Goal: Find specific page/section: Find specific page/section

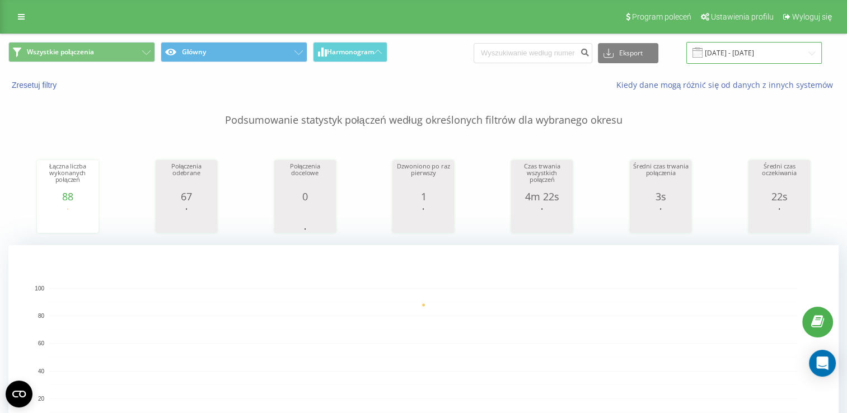
click at [763, 42] on input "[DATE] - [DATE]" at bounding box center [753, 53] width 135 height 22
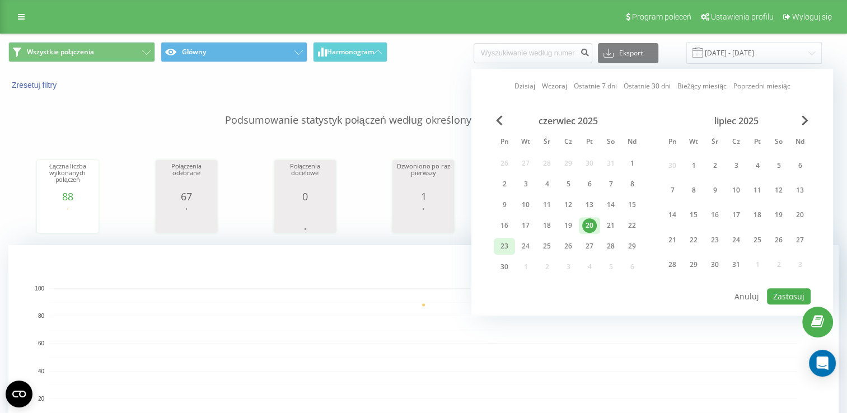
click at [500, 243] on div "23" at bounding box center [504, 246] width 15 height 15
click at [802, 115] on span "Next Month" at bounding box center [804, 120] width 7 height 10
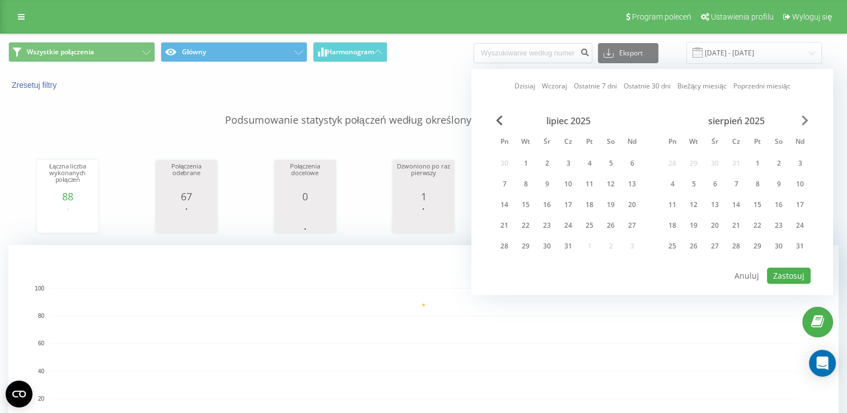
click at [802, 115] on span "Next Month" at bounding box center [804, 120] width 7 height 10
click at [677, 227] on div "22" at bounding box center [672, 225] width 15 height 15
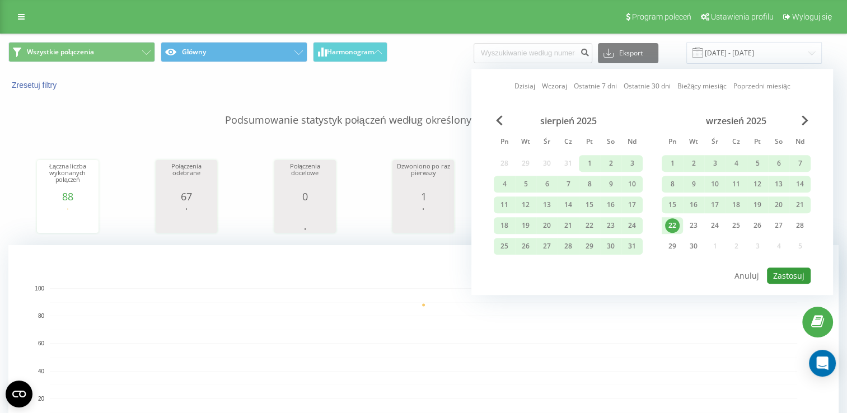
click at [796, 270] on button "Zastosuj" at bounding box center [789, 275] width 44 height 16
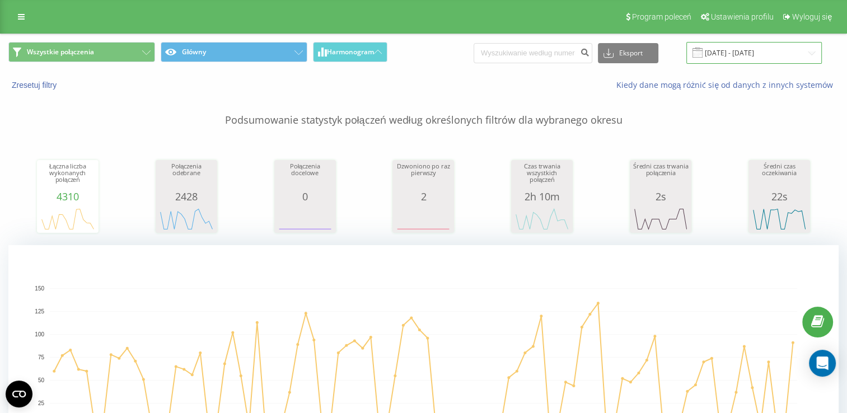
click at [773, 55] on input "[DATE] - [DATE]" at bounding box center [753, 53] width 135 height 22
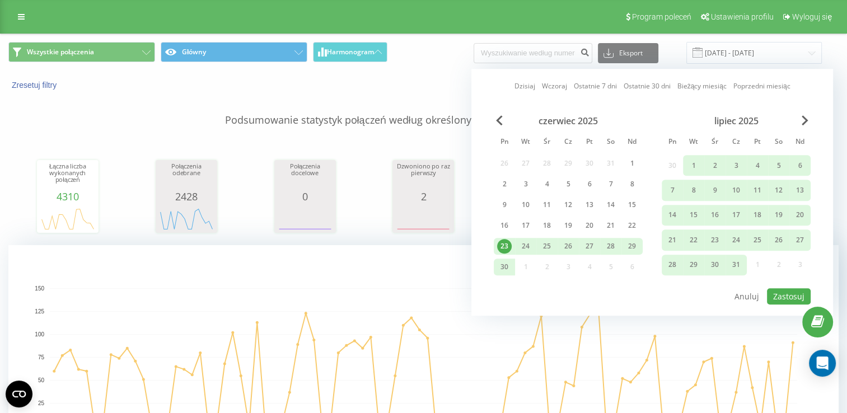
click at [500, 246] on div "23" at bounding box center [504, 246] width 15 height 15
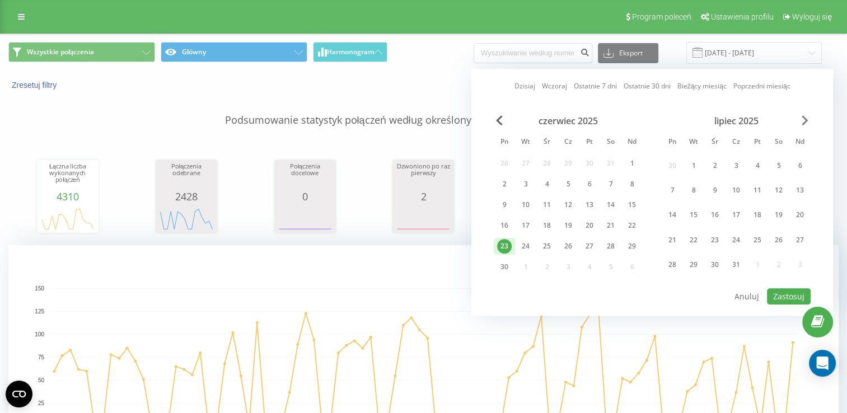
click at [801, 118] on span "Next Month" at bounding box center [804, 120] width 7 height 10
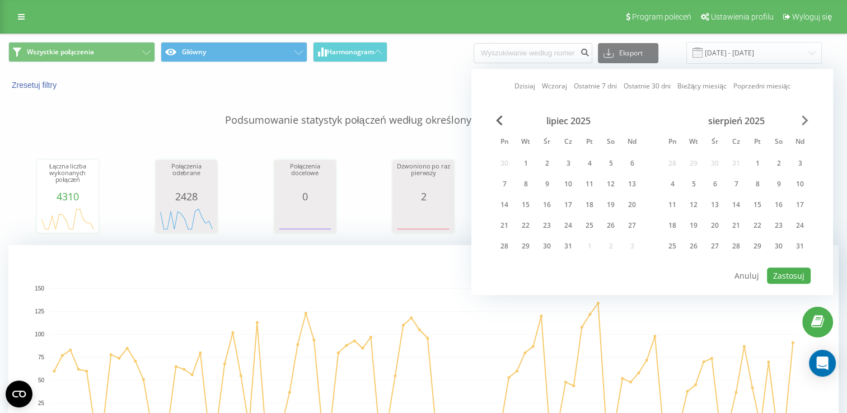
click at [801, 118] on span "Next Month" at bounding box center [804, 120] width 7 height 10
click at [502, 228] on div "22" at bounding box center [504, 225] width 15 height 15
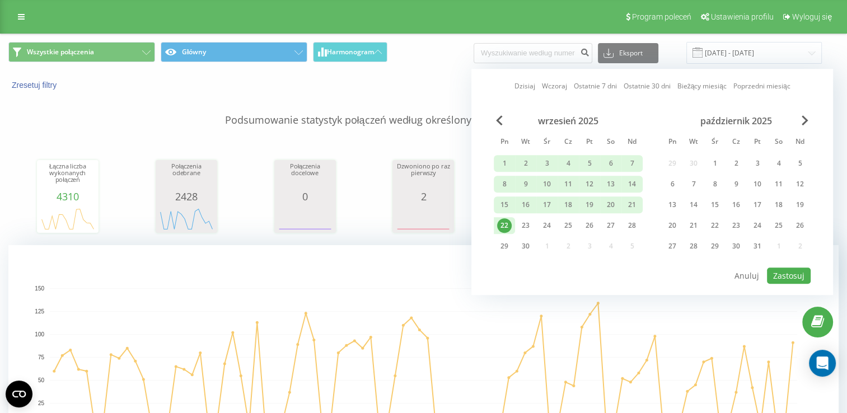
click at [502, 228] on div "22" at bounding box center [504, 225] width 15 height 15
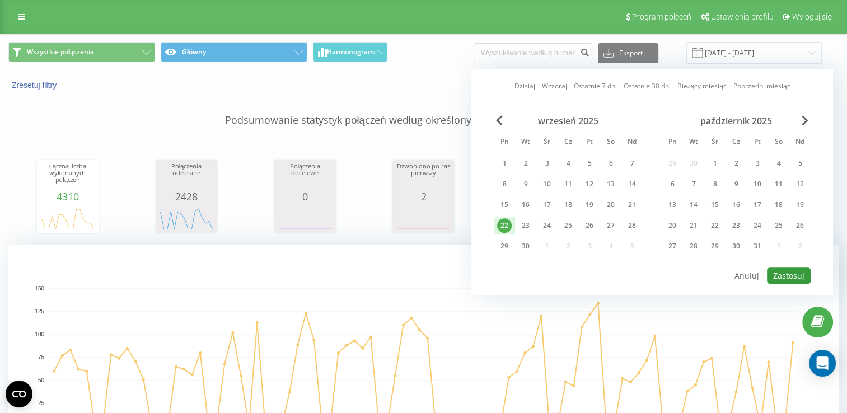
click at [800, 271] on button "Zastosuj" at bounding box center [789, 275] width 44 height 16
type input "[DATE] - [DATE]"
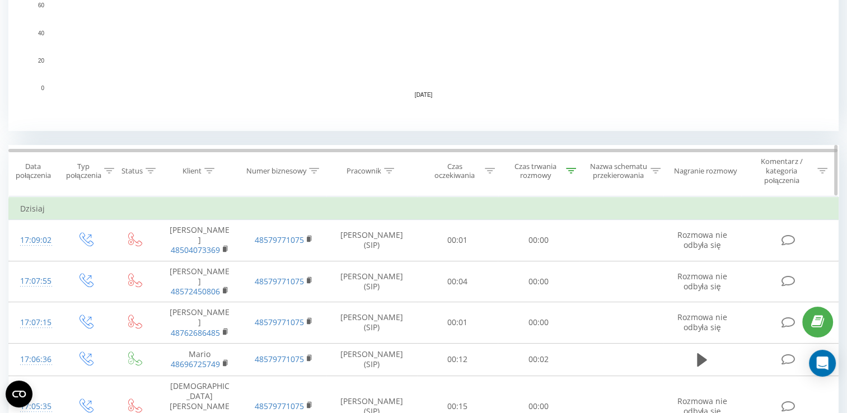
scroll to position [341, 0]
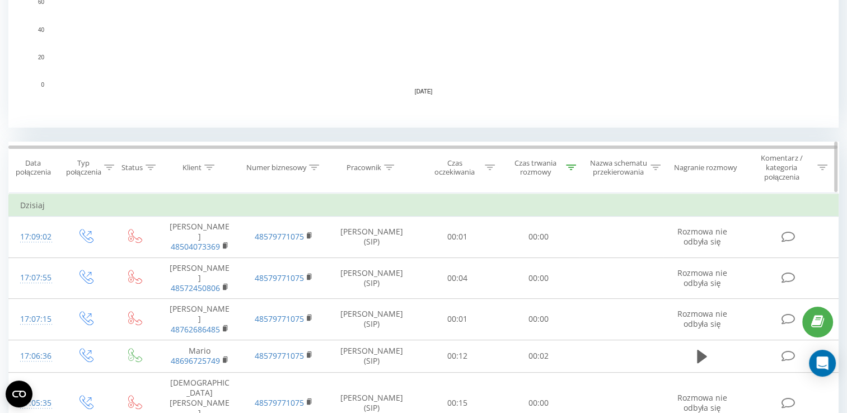
click at [572, 168] on icon at bounding box center [571, 168] width 10 height 6
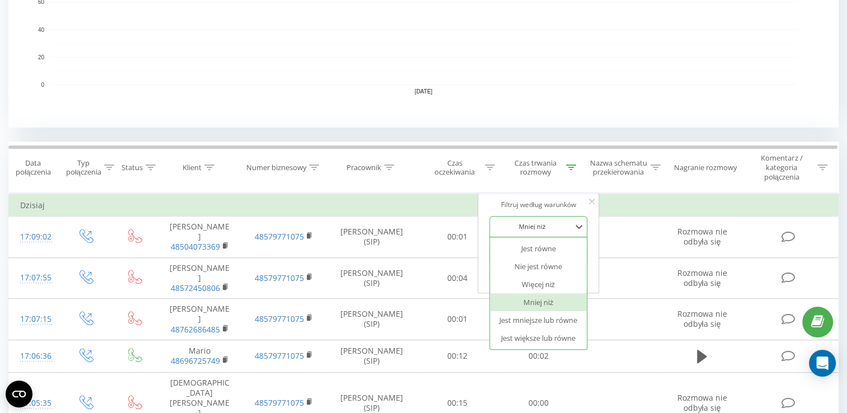
click at [543, 232] on div "Mniej niż" at bounding box center [532, 226] width 82 height 17
click at [533, 339] on div "Jest większe lub równe" at bounding box center [538, 338] width 97 height 18
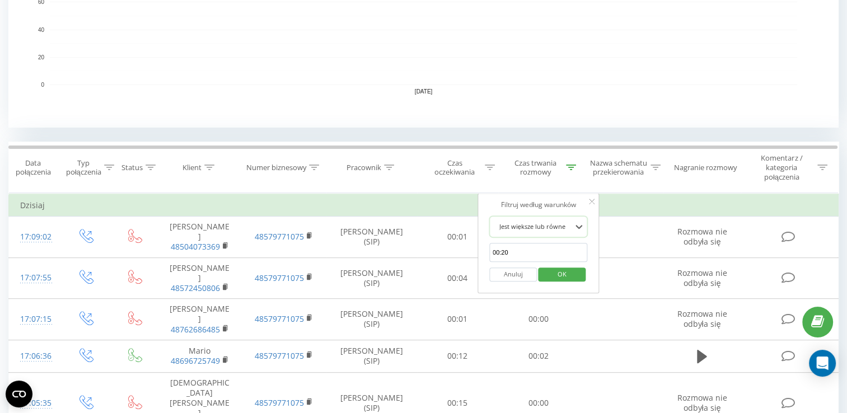
click at [564, 273] on span "OK" at bounding box center [561, 273] width 31 height 17
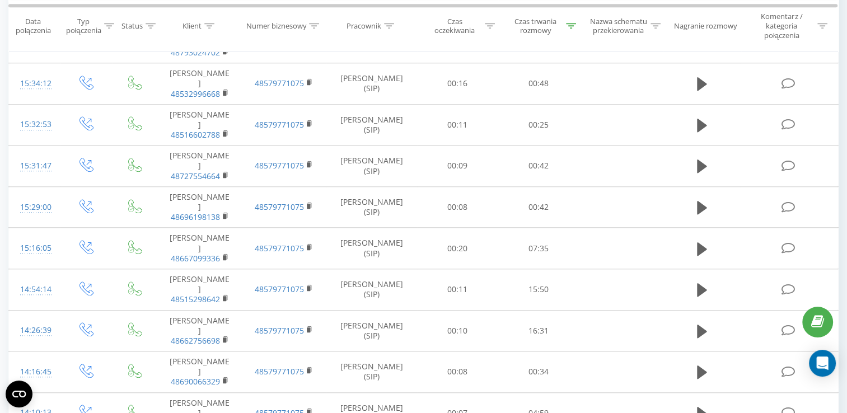
scroll to position [1126, 0]
